Goal: Transaction & Acquisition: Purchase product/service

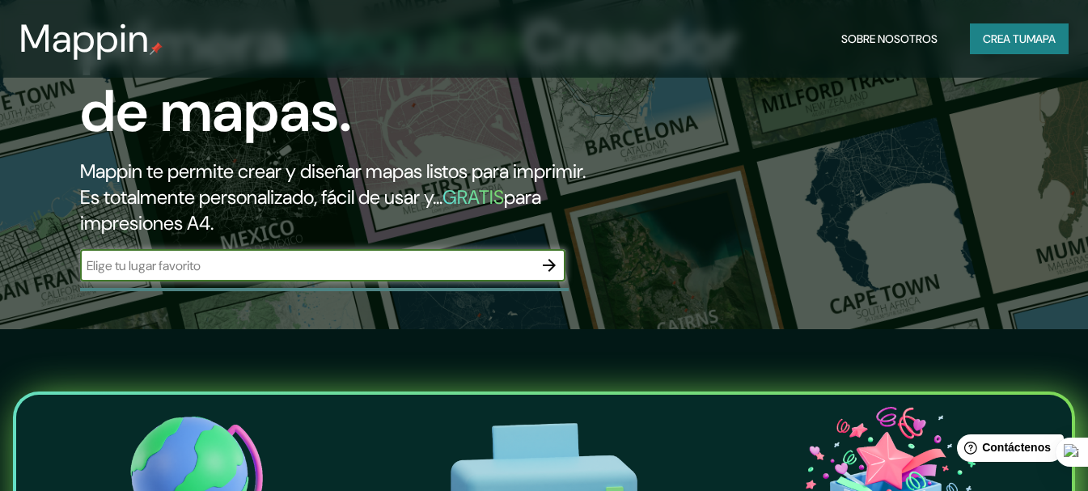
scroll to position [324, 0]
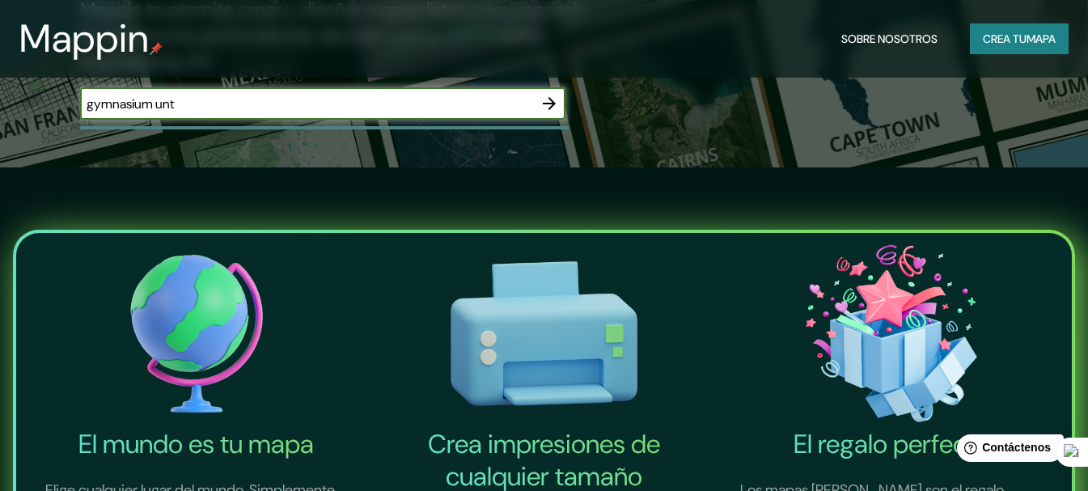
type input "gymnasium unt"
click at [549, 113] on icon "button" at bounding box center [548, 103] width 19 height 19
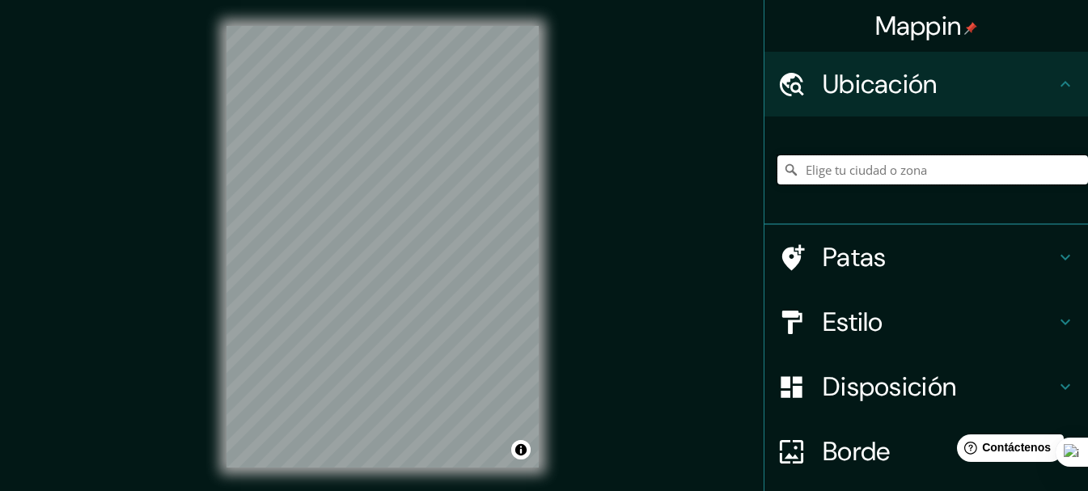
click at [880, 157] on input "Elige tu ciudad o zona" at bounding box center [932, 169] width 311 height 29
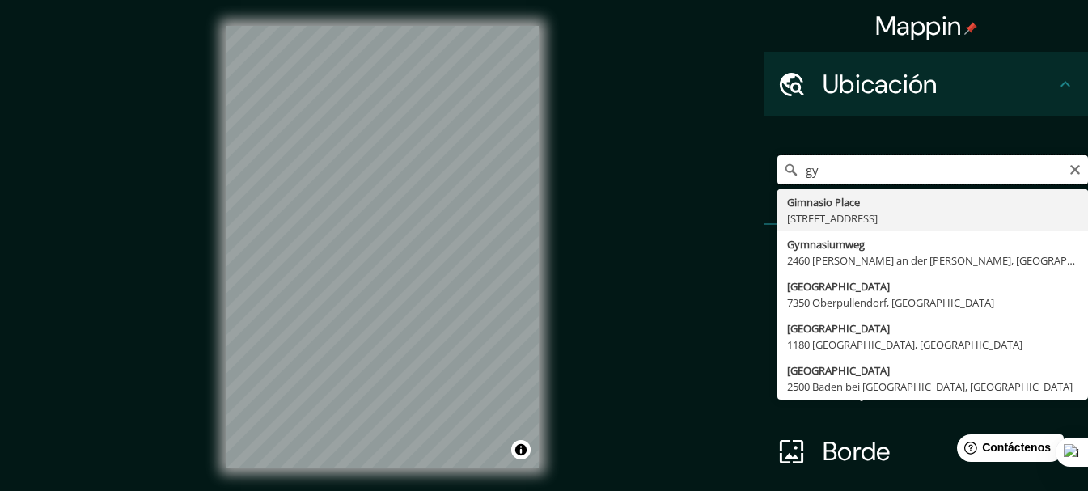
type input "g"
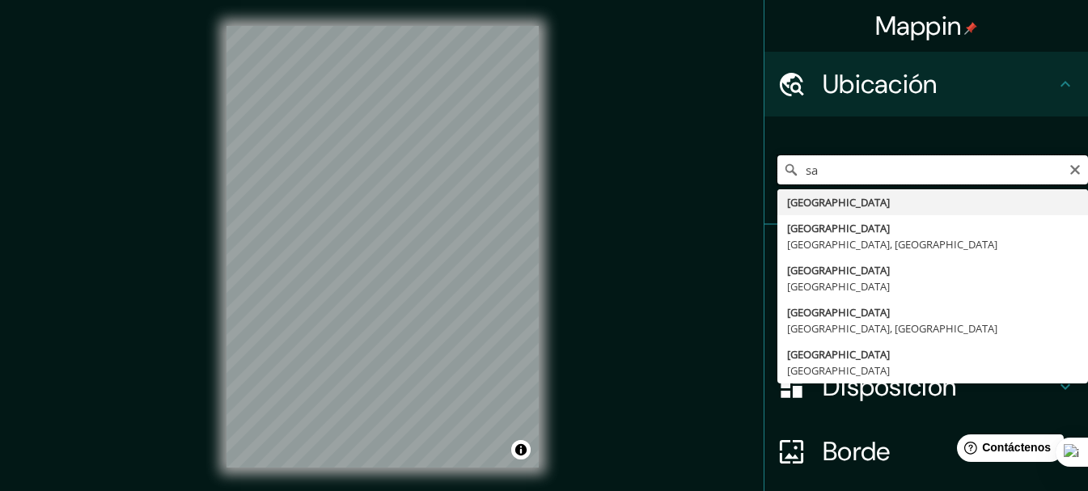
type input "s"
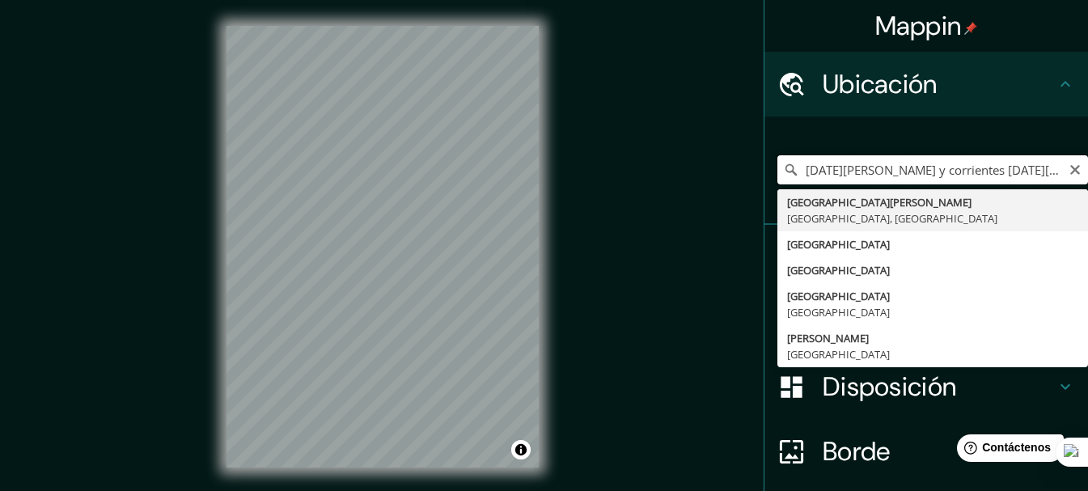
click at [1051, 174] on input "[DATE][PERSON_NAME] y corrientes [DATE][PERSON_NAME] tucuman" at bounding box center [932, 169] width 311 height 29
type input "2"
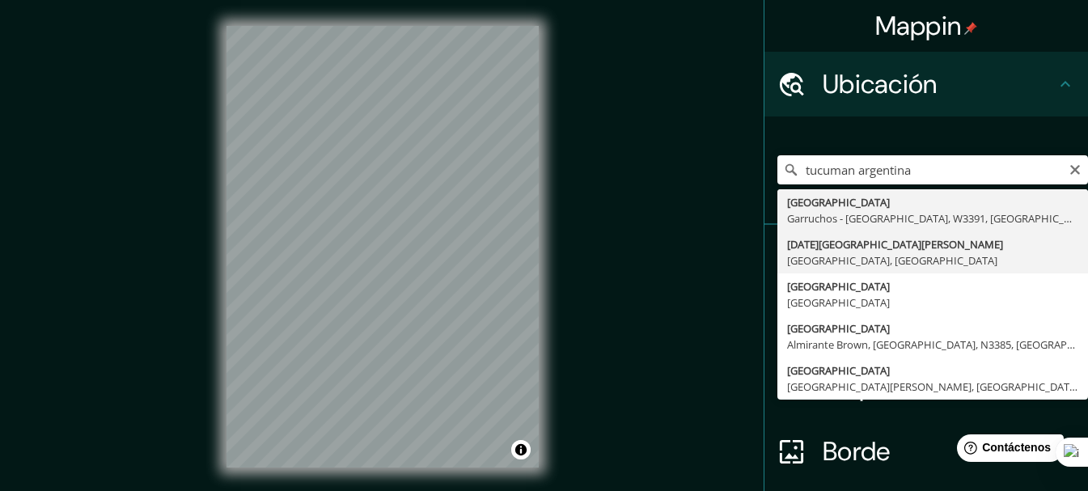
type input "[DATE][GEOGRAPHIC_DATA][PERSON_NAME], [GEOGRAPHIC_DATA], [GEOGRAPHIC_DATA]"
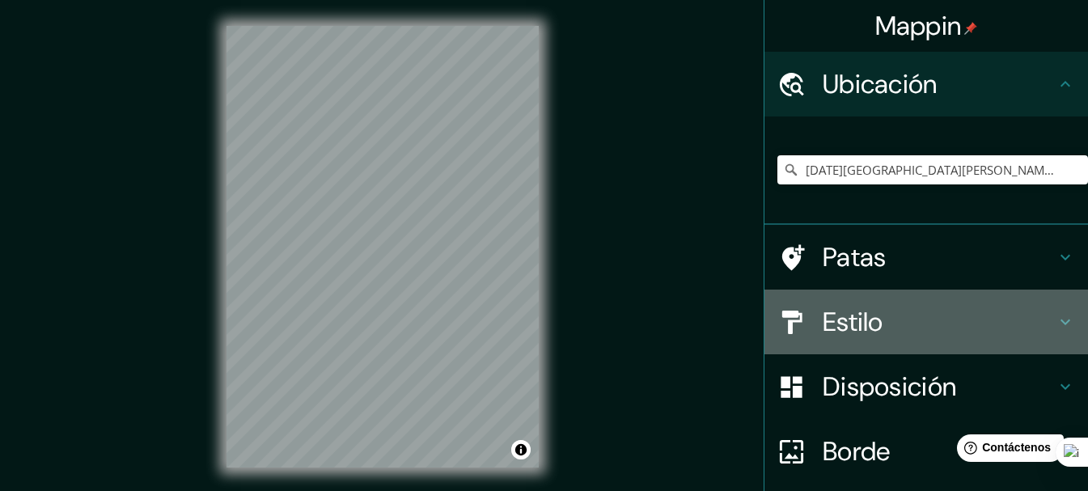
click at [933, 329] on h4 "Estilo" at bounding box center [939, 322] width 233 height 32
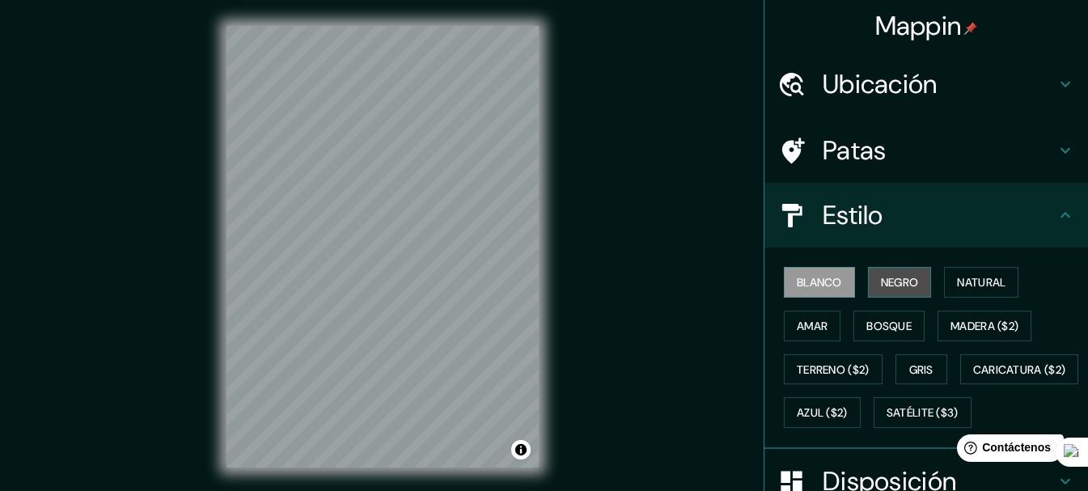
click at [903, 282] on font "Negro" at bounding box center [900, 282] width 38 height 15
click at [544, 197] on div "© Mapbox © OpenStreetMap Improve this map" at bounding box center [383, 246] width 364 height 493
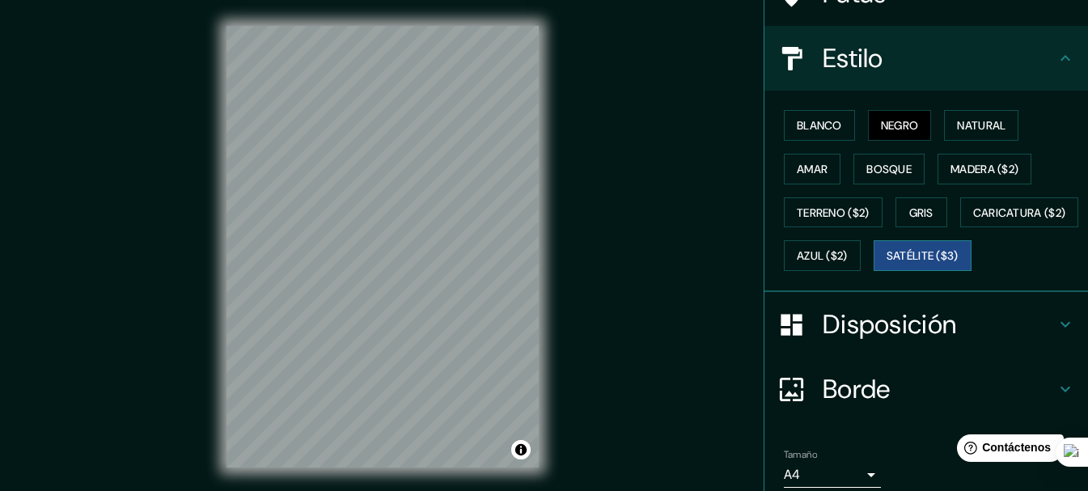
scroll to position [162, 0]
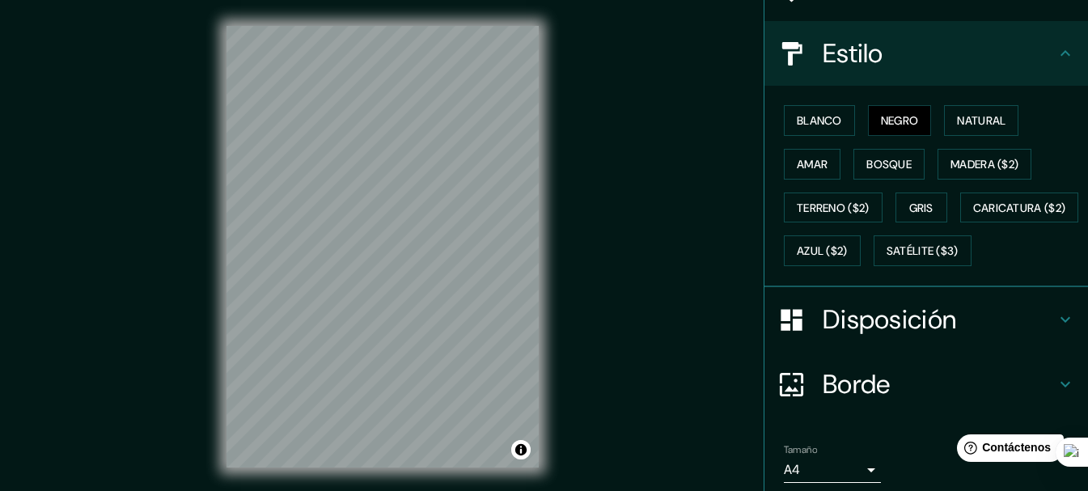
click at [458, 490] on html "Mappin Ubicación [DATE][GEOGRAPHIC_DATA][PERSON_NAME], [GEOGRAPHIC_DATA], [GEOG…" at bounding box center [544, 245] width 1088 height 491
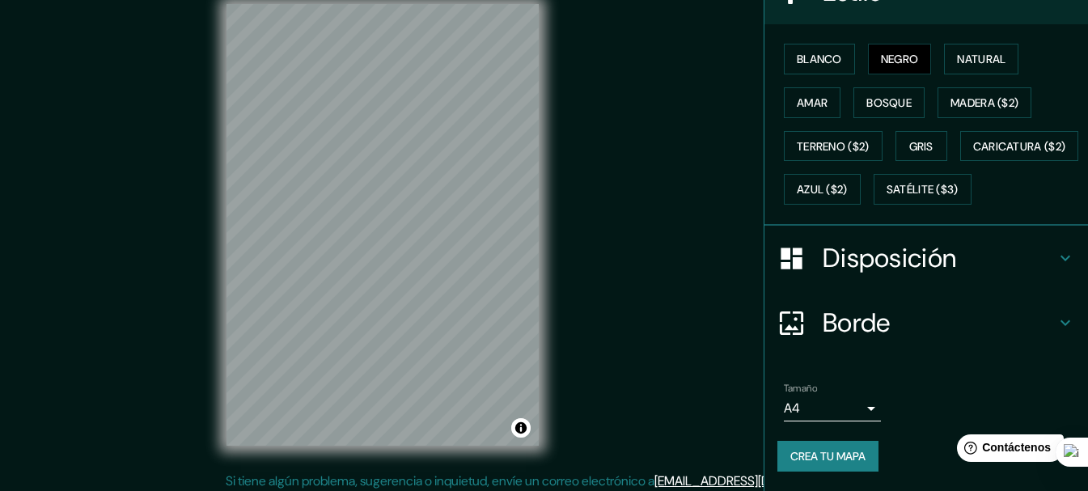
scroll to position [28, 0]
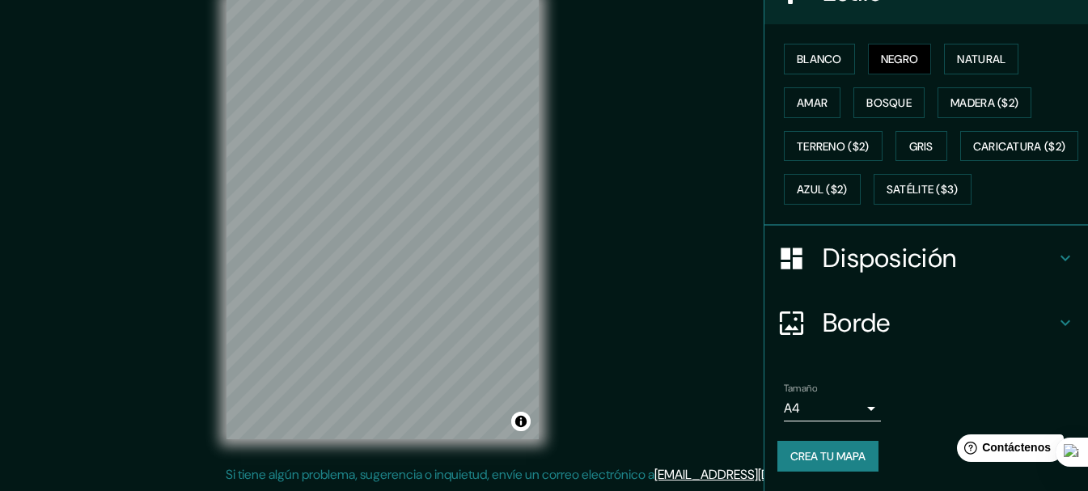
click at [831, 452] on font "Crea tu mapa" at bounding box center [827, 456] width 75 height 15
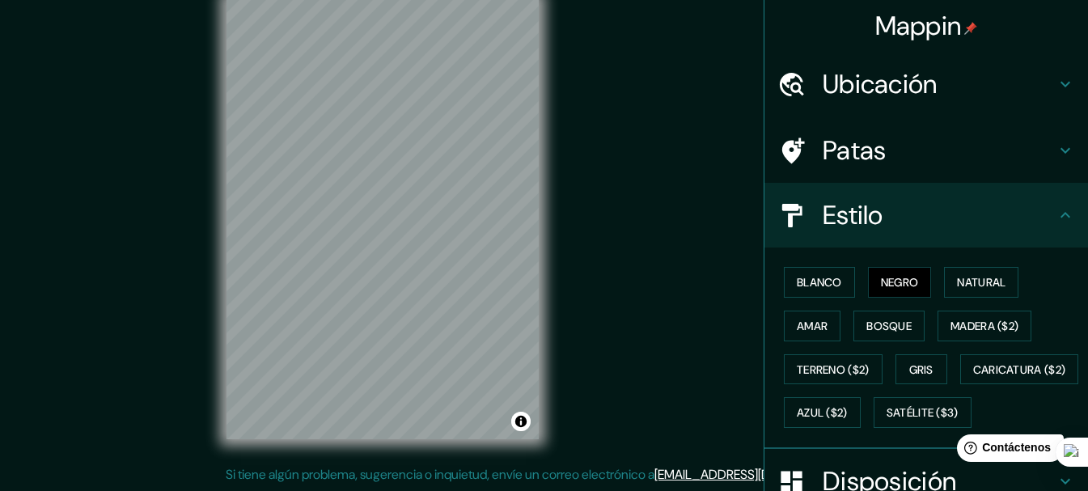
scroll to position [266, 0]
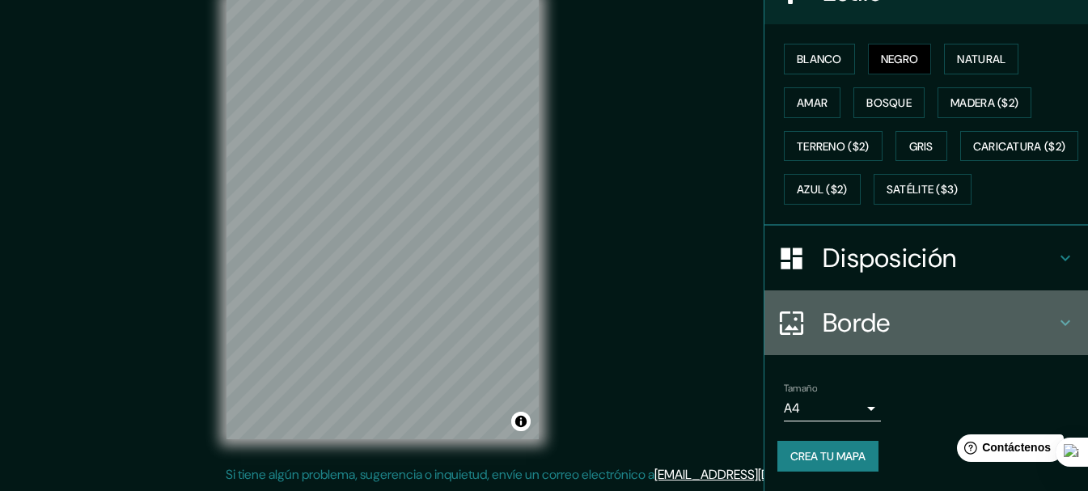
click at [945, 315] on h4 "Borde" at bounding box center [939, 323] width 233 height 32
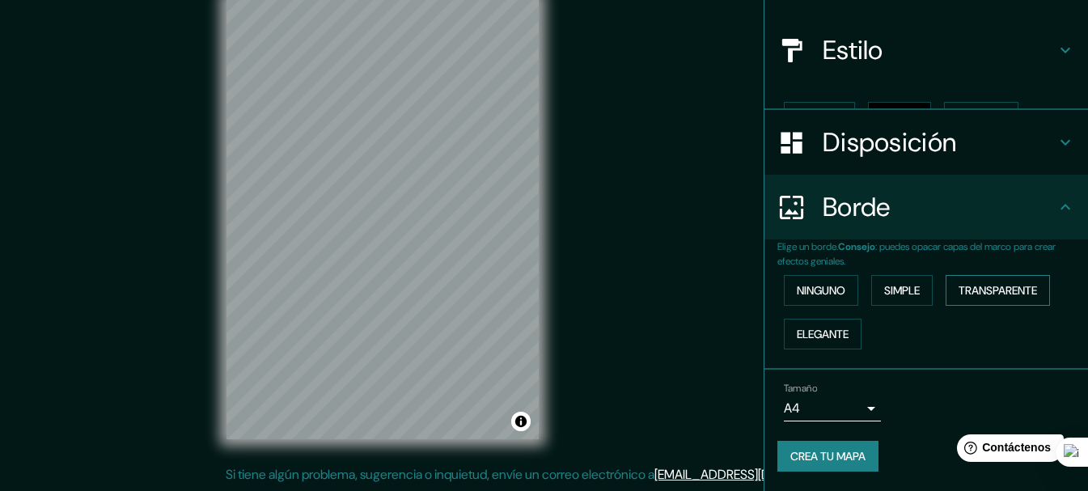
scroll to position [137, 0]
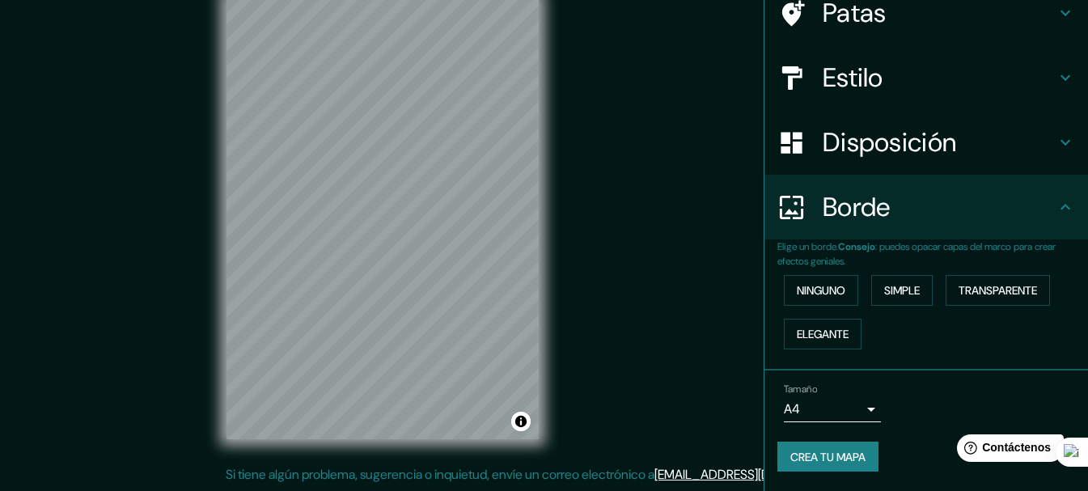
click at [700, 128] on div "Mappin Ubicación [DATE][GEOGRAPHIC_DATA][PERSON_NAME], [GEOGRAPHIC_DATA], [GEOG…" at bounding box center [544, 231] width 1088 height 519
